Goal: Task Accomplishment & Management: Use online tool/utility

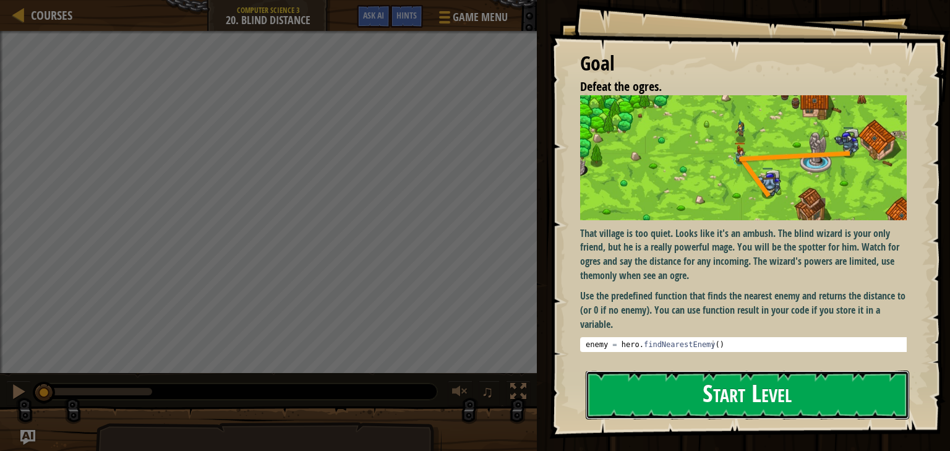
click at [752, 395] on button "Start Level" at bounding box center [747, 394] width 323 height 49
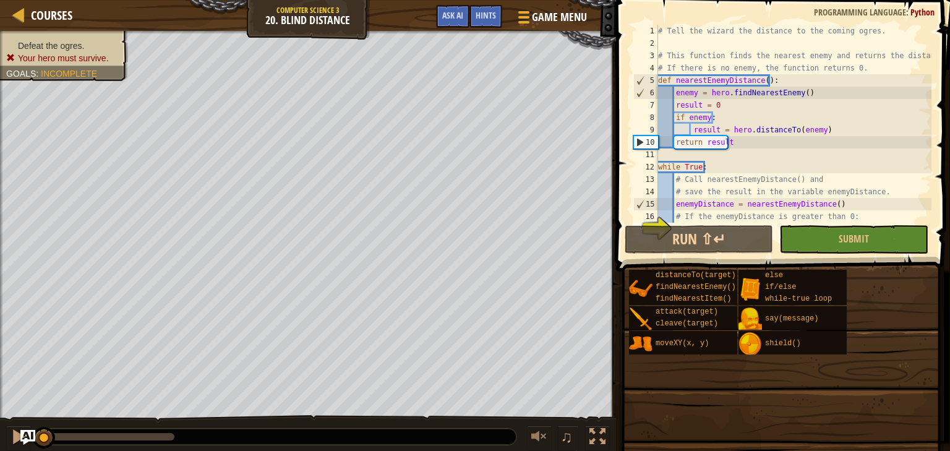
click at [649, 142] on div "10" at bounding box center [646, 142] width 24 height 12
type textarea "return result"
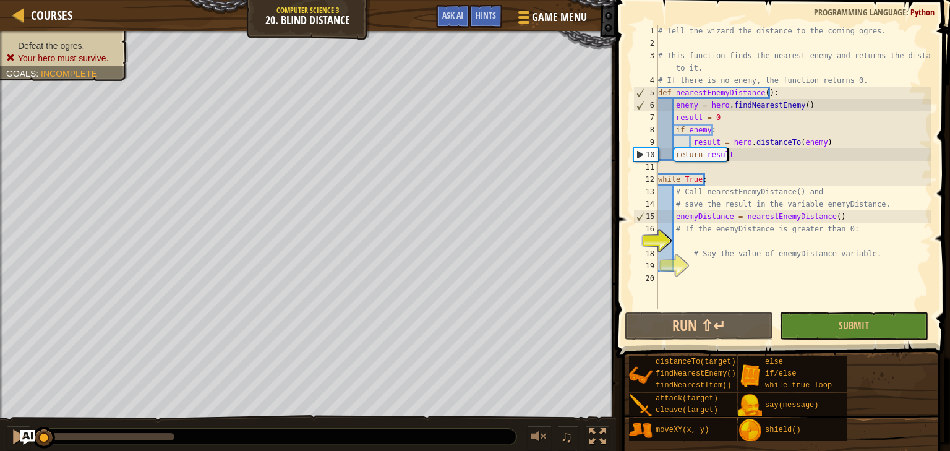
click at [730, 157] on div "# Tell the wizard the distance to the coming ogres. # This function finds the n…" at bounding box center [793, 179] width 276 height 309
click at [721, 241] on div "# Tell the wizard the distance to the coming ogres. # This function finds the n…" at bounding box center [793, 179] width 276 height 309
click at [700, 267] on div "# Tell the wizard the distance to the coming ogres. # This function finds the n…" at bounding box center [793, 179] width 276 height 309
click at [696, 237] on div "# Tell the wizard the distance to the coming ogres. # This function finds the n…" at bounding box center [793, 179] width 276 height 309
drag, startPoint x: 683, startPoint y: 228, endPoint x: 742, endPoint y: 228, distance: 59.4
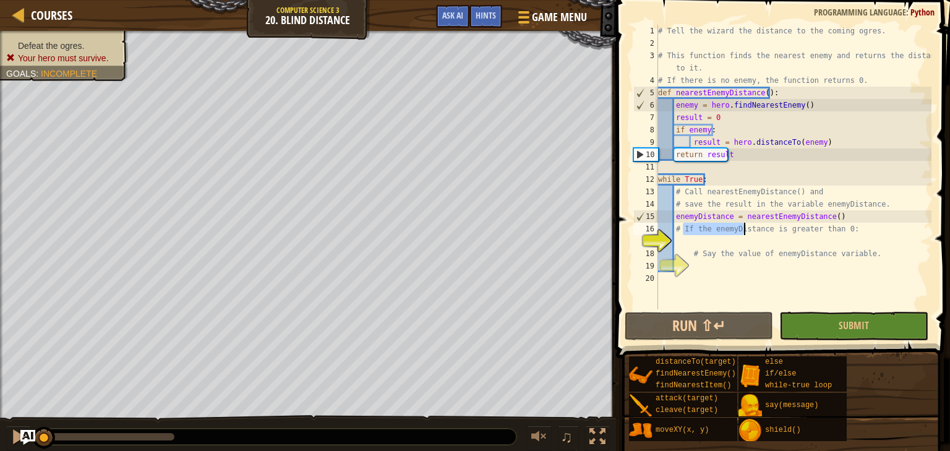
click at [742, 228] on div "# Tell the wizard the distance to the coming ogres. # This function finds the n…" at bounding box center [793, 179] width 276 height 309
type textarea "# If the enemyDistance is greater than 0:"
click at [788, 231] on div "# Tell the wizard the distance to the coming ogres. # This function finds the n…" at bounding box center [793, 179] width 276 height 309
drag, startPoint x: 774, startPoint y: 229, endPoint x: 799, endPoint y: 228, distance: 25.4
click at [799, 228] on div "# Tell the wizard the distance to the coming ogres. # This function finds the n…" at bounding box center [793, 179] width 276 height 309
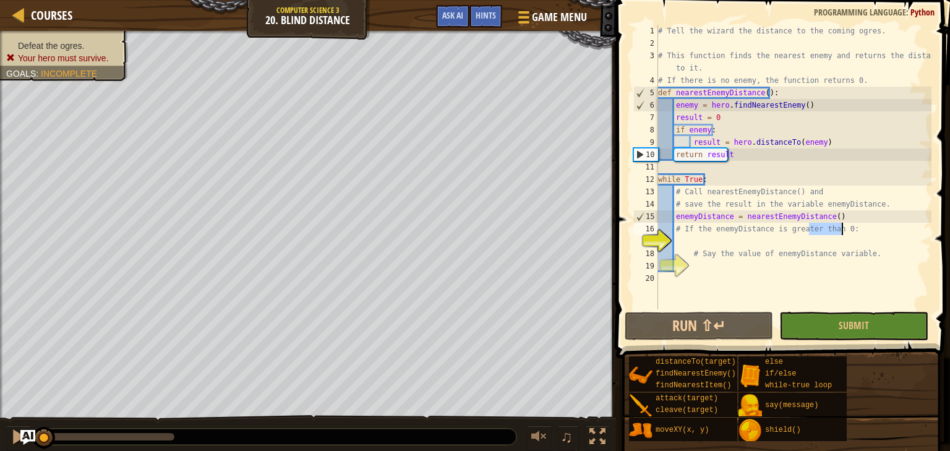
drag, startPoint x: 816, startPoint y: 227, endPoint x: 841, endPoint y: 229, distance: 25.4
click at [841, 229] on div "# Tell the wizard the distance to the coming ogres. # This function finds the n…" at bounding box center [793, 179] width 276 height 309
click at [851, 230] on div "# Tell the wizard the distance to the coming ogres. # This function finds the n…" at bounding box center [793, 179] width 276 height 309
click at [811, 241] on div "# Tell the wizard the distance to the coming ogres. # This function finds the n…" at bounding box center [793, 179] width 276 height 309
click at [727, 236] on div "# Tell the wizard the distance to the coming ogres. # This function finds the n…" at bounding box center [793, 179] width 276 height 309
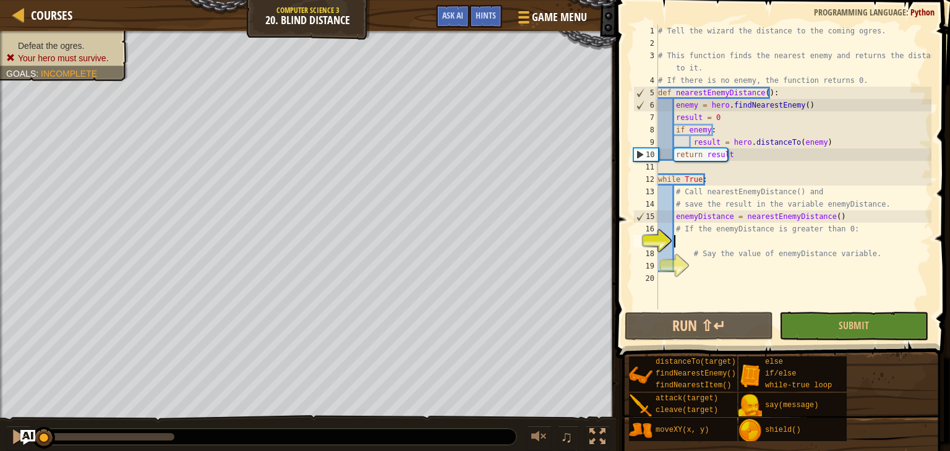
type textarea "i"
type textarea "ì"
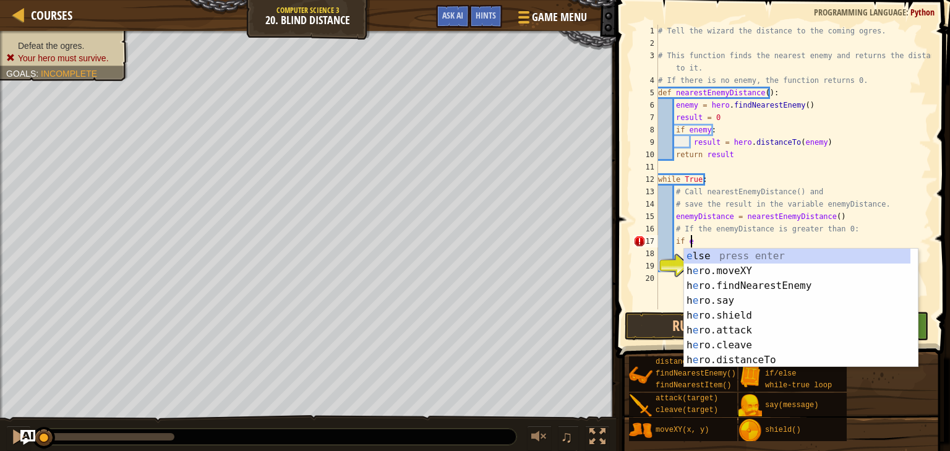
scroll to position [6, 2]
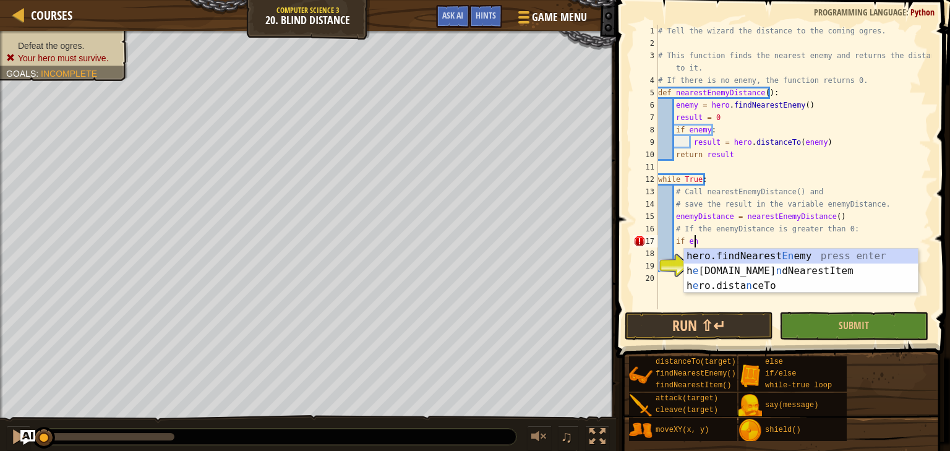
click at [720, 220] on div "# Tell the wizard the distance to the coming ogres. # This function finds the n…" at bounding box center [793, 179] width 276 height 309
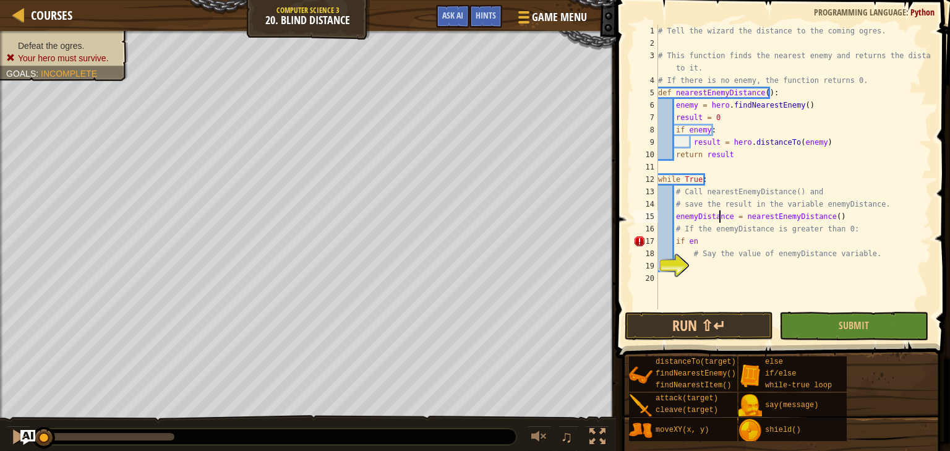
click at [720, 220] on div "# Tell the wizard the distance to the coming ogres. # This function finds the n…" at bounding box center [793, 179] width 276 height 309
click at [714, 240] on div "# Tell the wizard the distance to the coming ogres. # This function finds the n…" at bounding box center [793, 179] width 276 height 309
type textarea "if enemyDistance > 0:"
click at [712, 260] on div "# Tell the wizard the distance to the coming ogres. # This function finds the n…" at bounding box center [793, 179] width 276 height 309
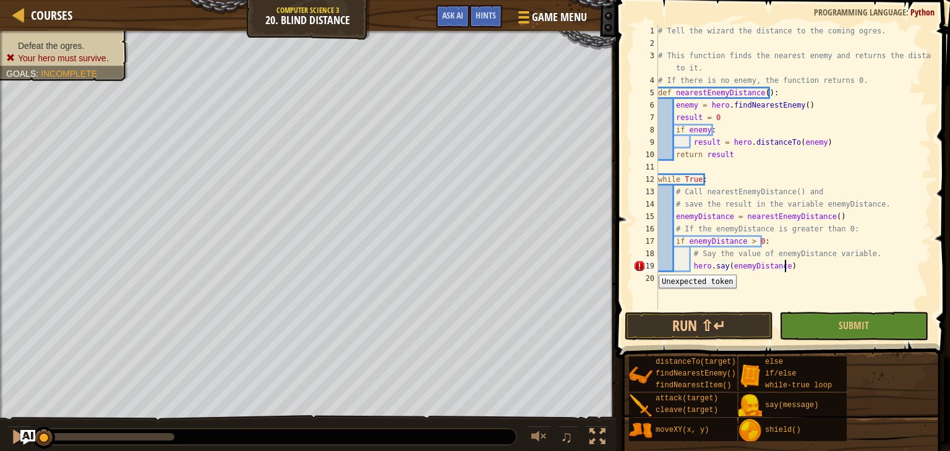
scroll to position [6, 10]
type textarea "hero.say(enemyDistance)"
click at [688, 321] on button "Run ⇧↵" at bounding box center [698, 326] width 148 height 28
